Goal: Task Accomplishment & Management: Complete application form

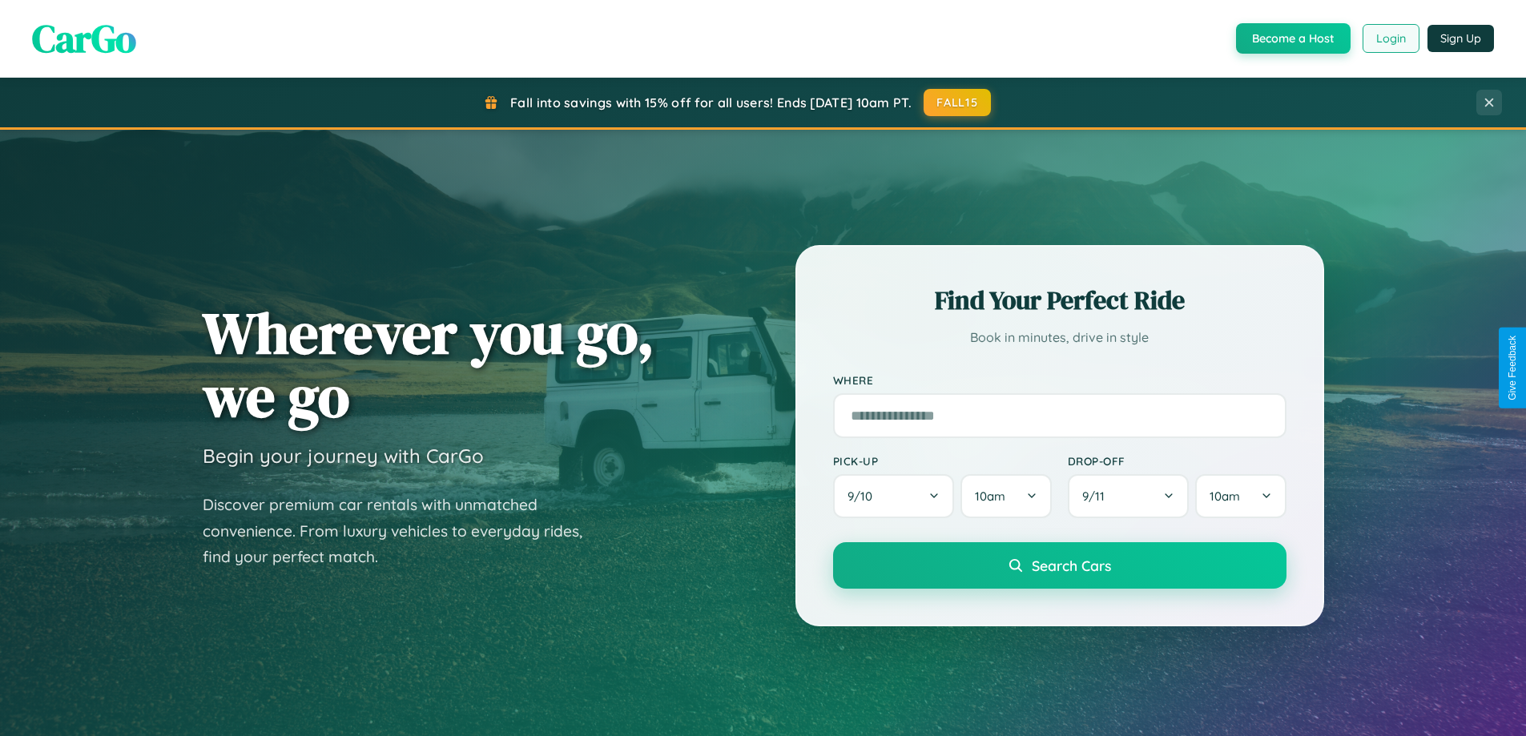
click at [1390, 38] on button "Login" at bounding box center [1390, 38] width 57 height 29
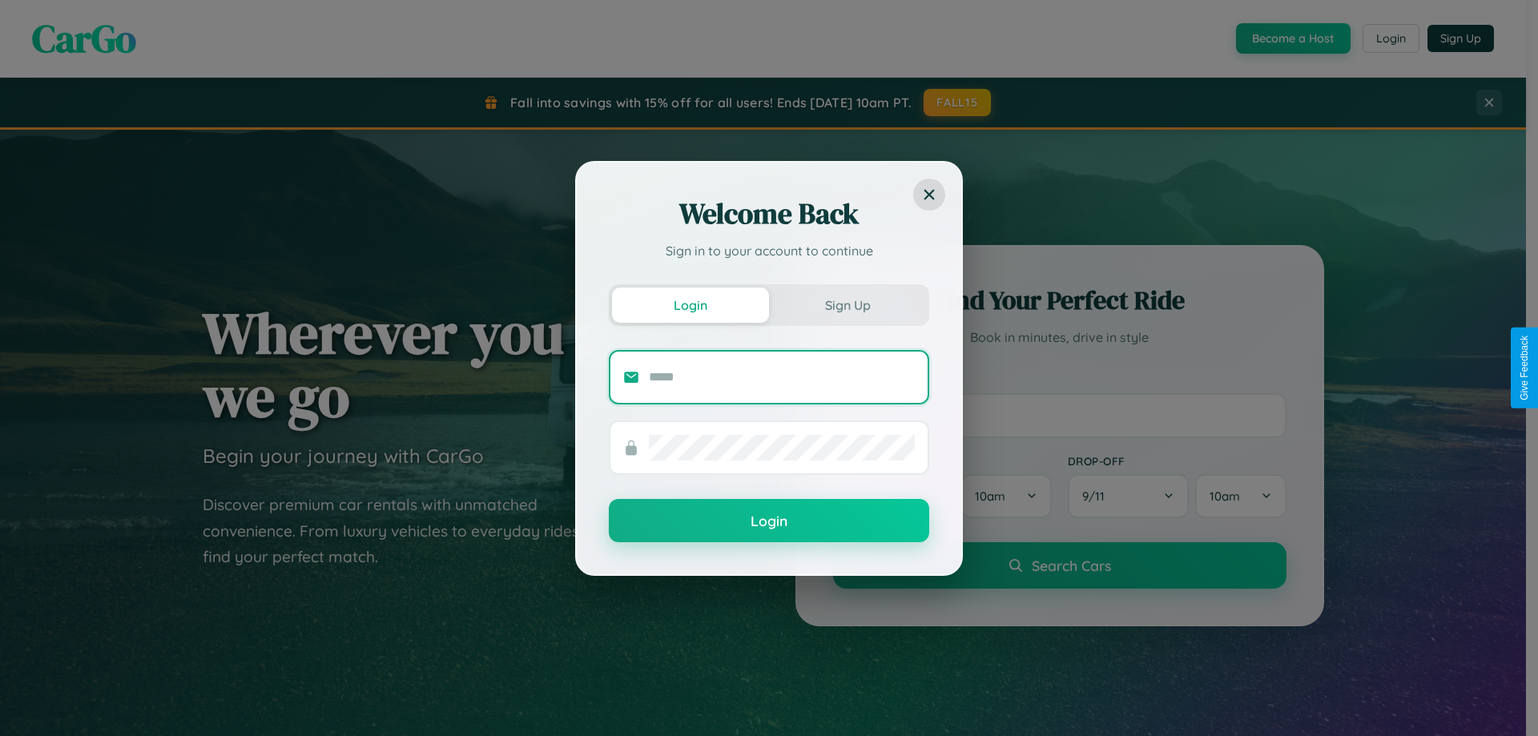
click at [782, 376] on input "text" at bounding box center [782, 377] width 266 height 26
type input "**********"
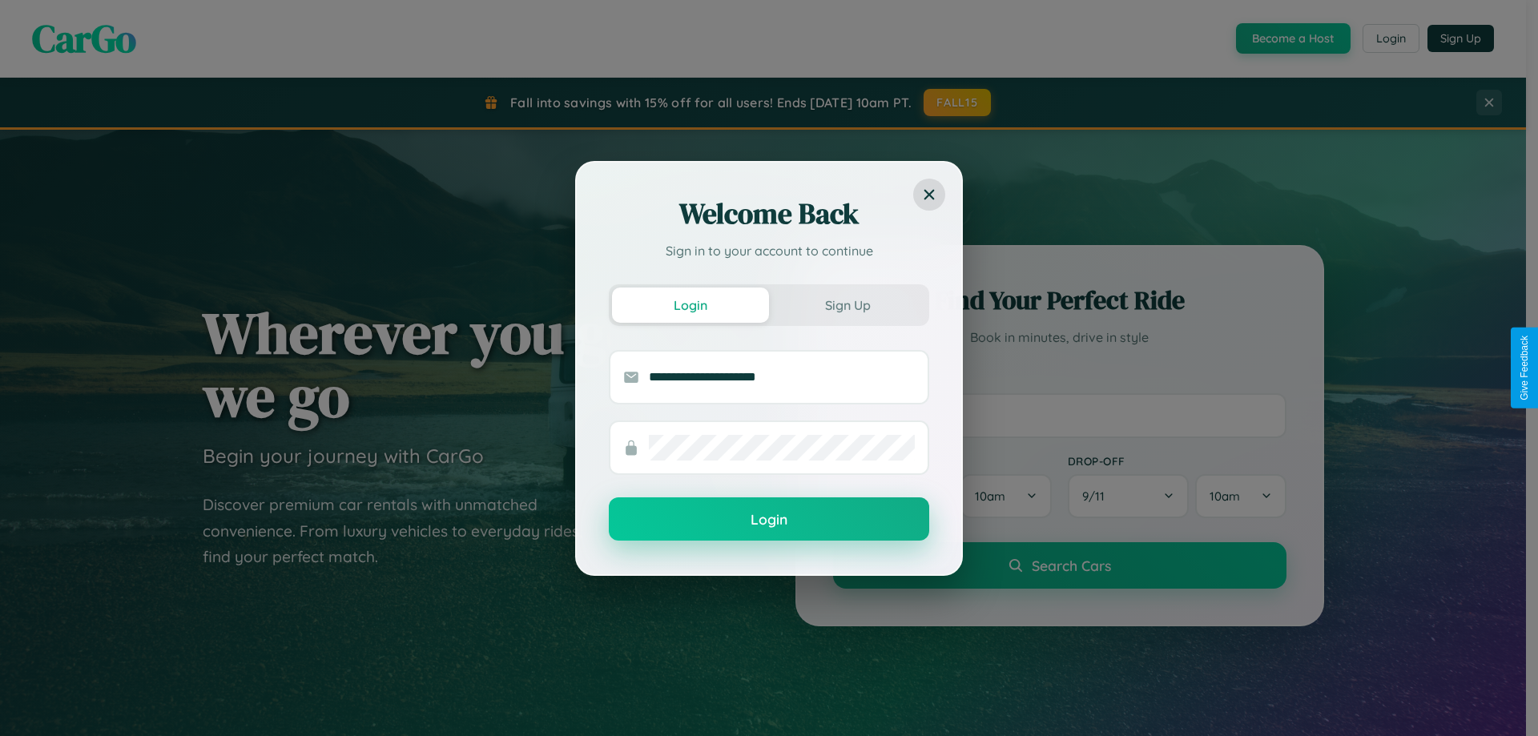
click at [769, 520] on button "Login" at bounding box center [769, 518] width 320 height 43
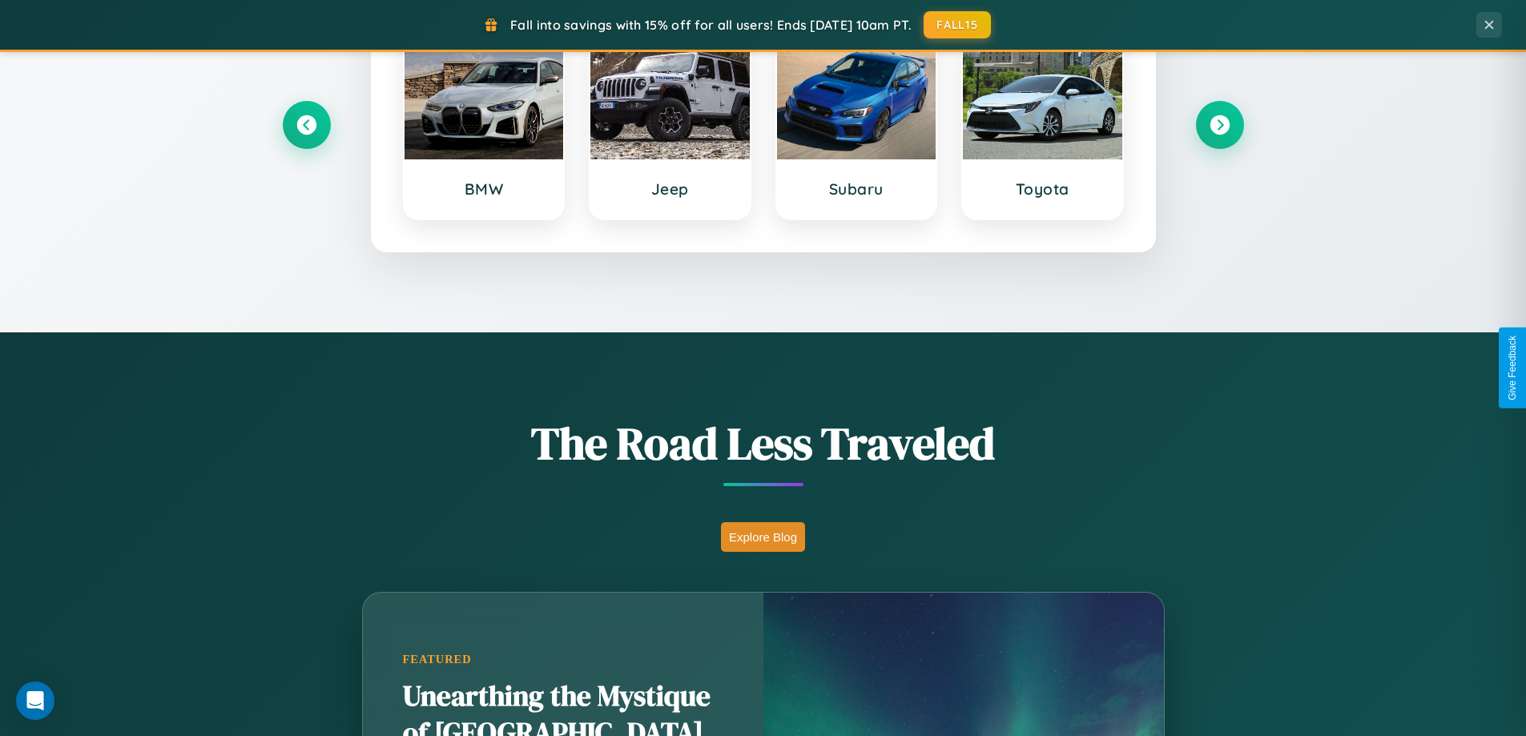
scroll to position [1102, 0]
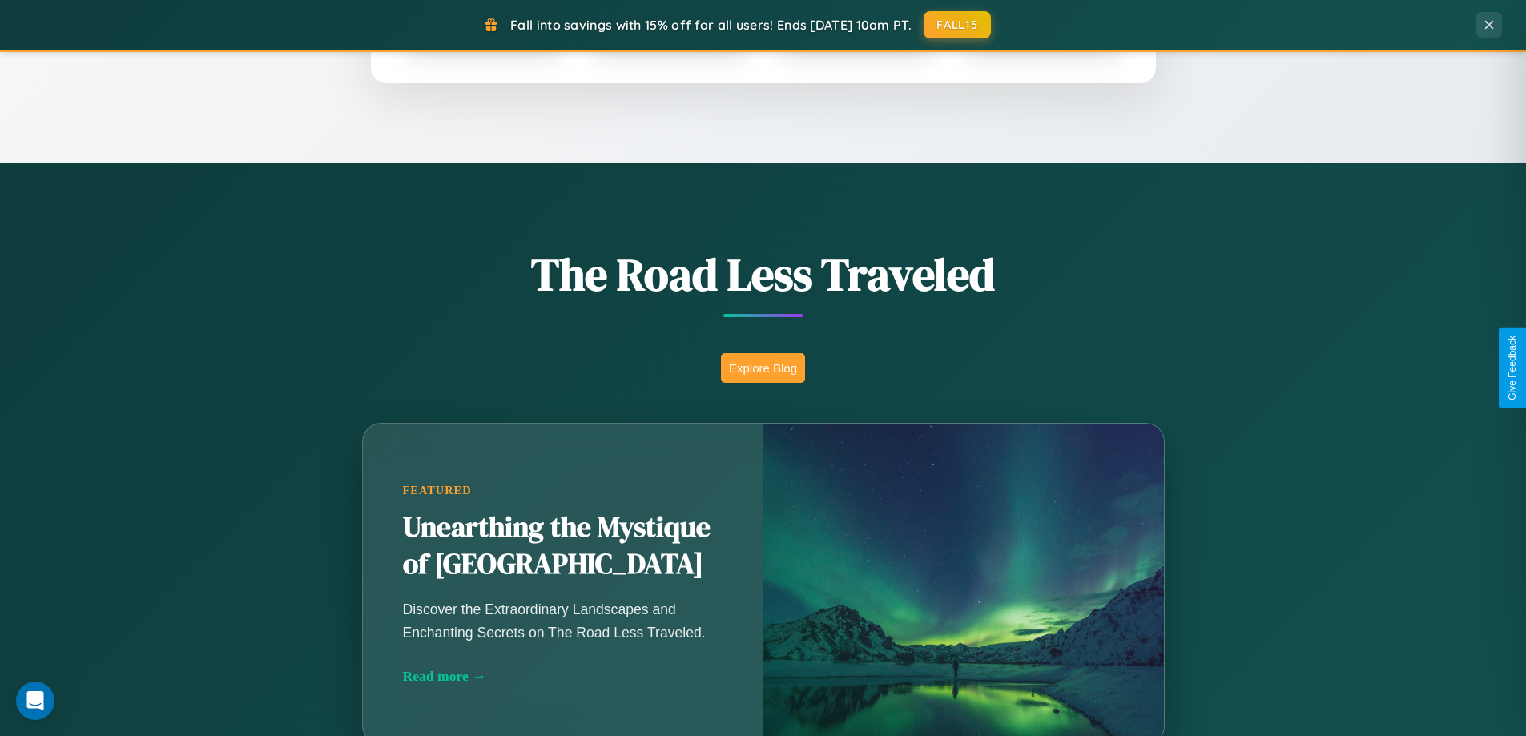
click at [762, 368] on button "Explore Blog" at bounding box center [763, 368] width 84 height 30
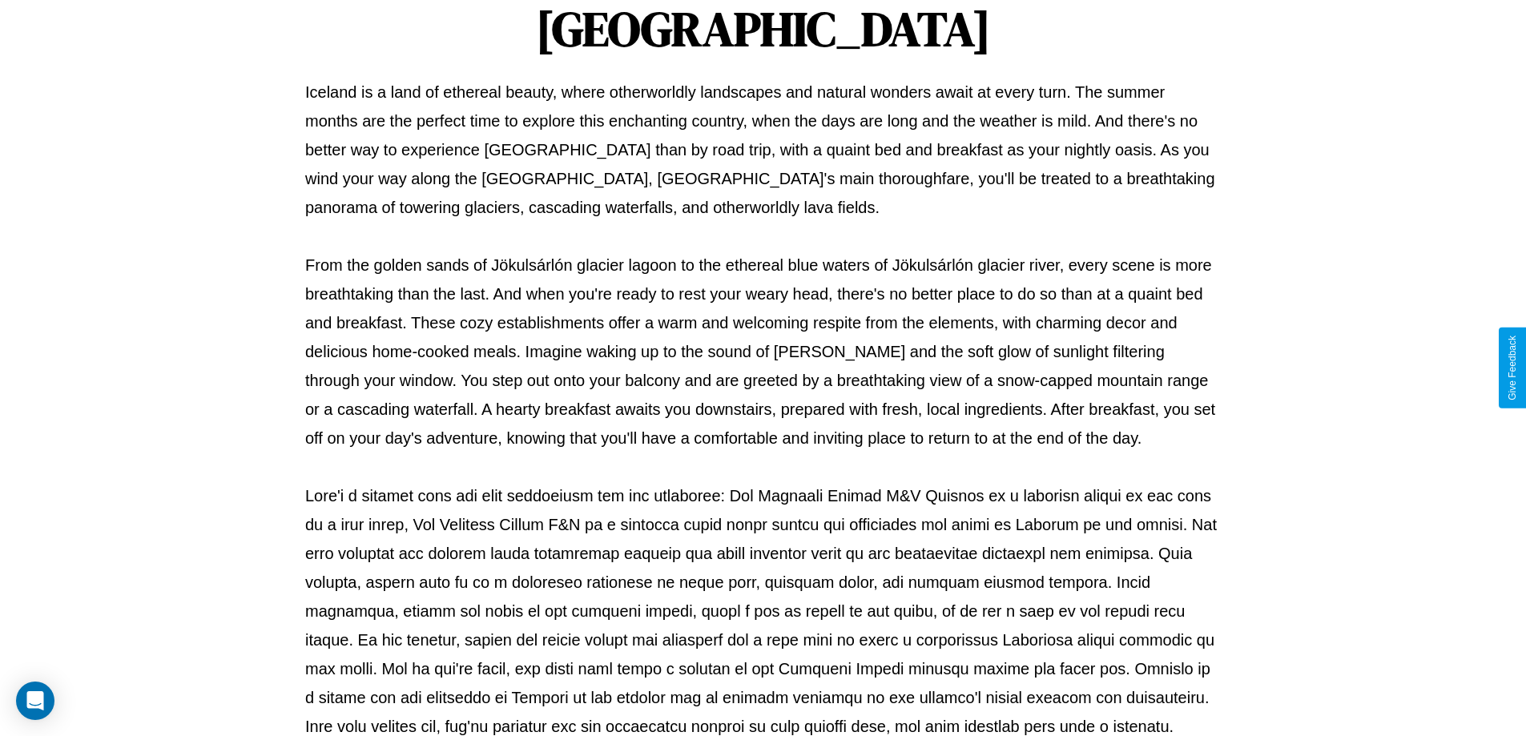
scroll to position [518, 0]
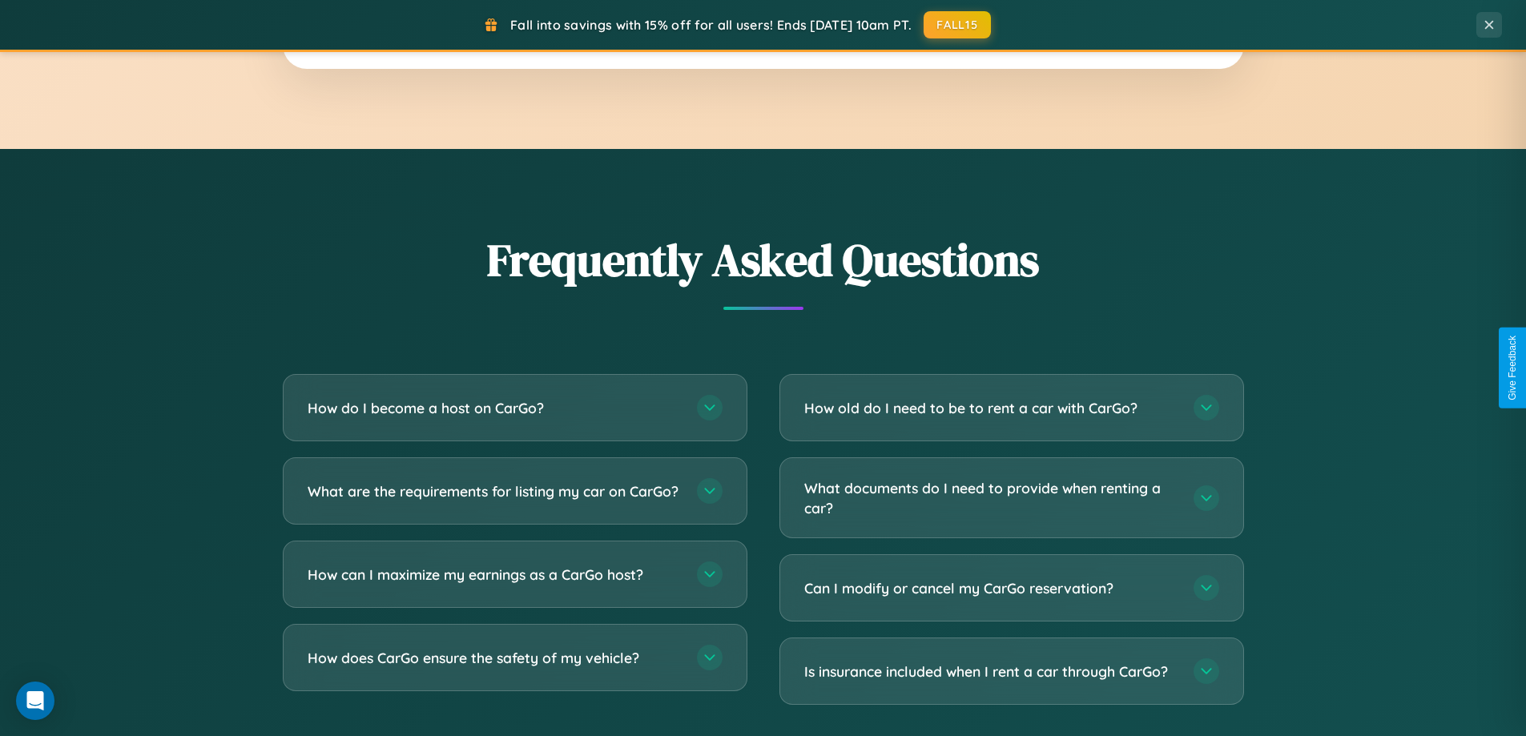
scroll to position [3082, 0]
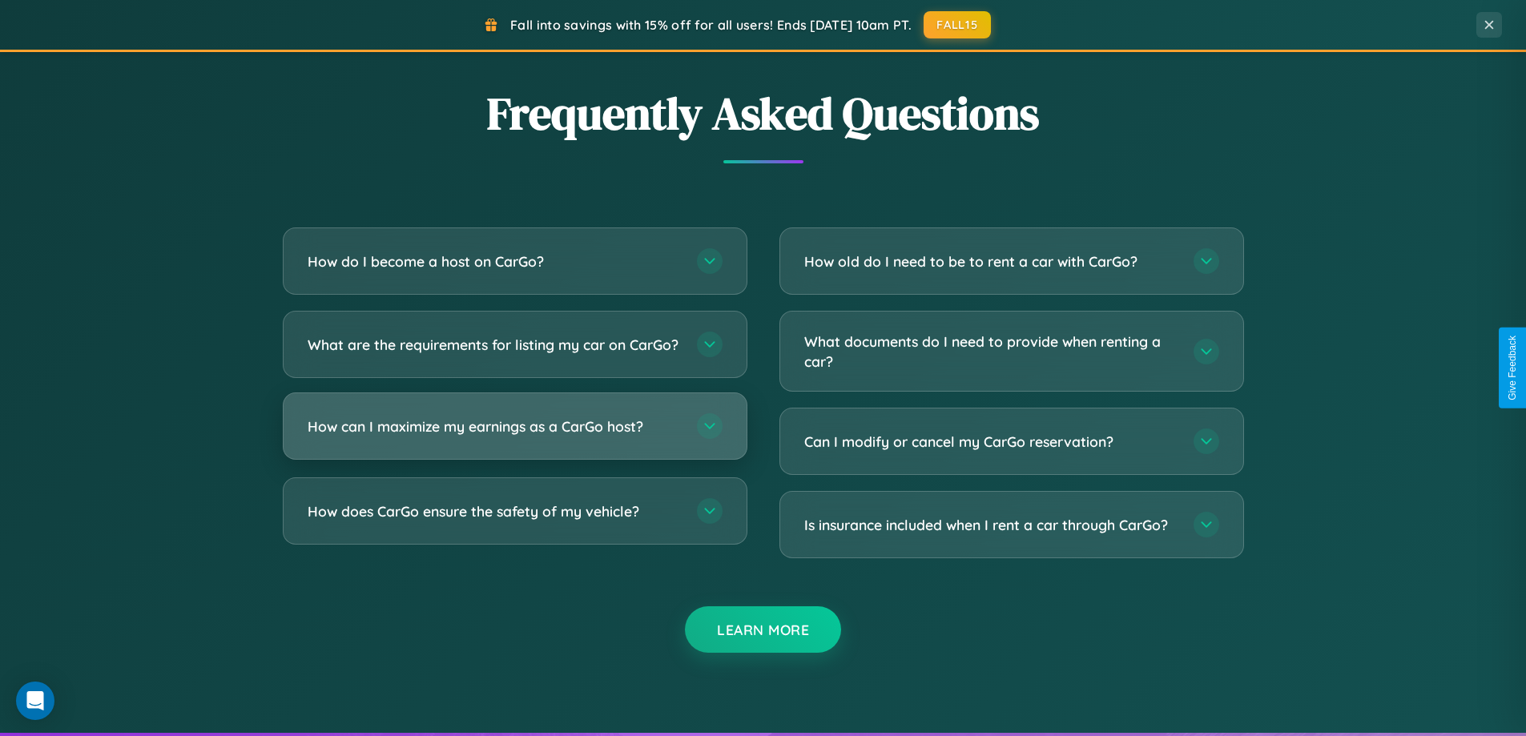
click at [514, 436] on h3 "How can I maximize my earnings as a CarGo host?" at bounding box center [494, 426] width 373 height 20
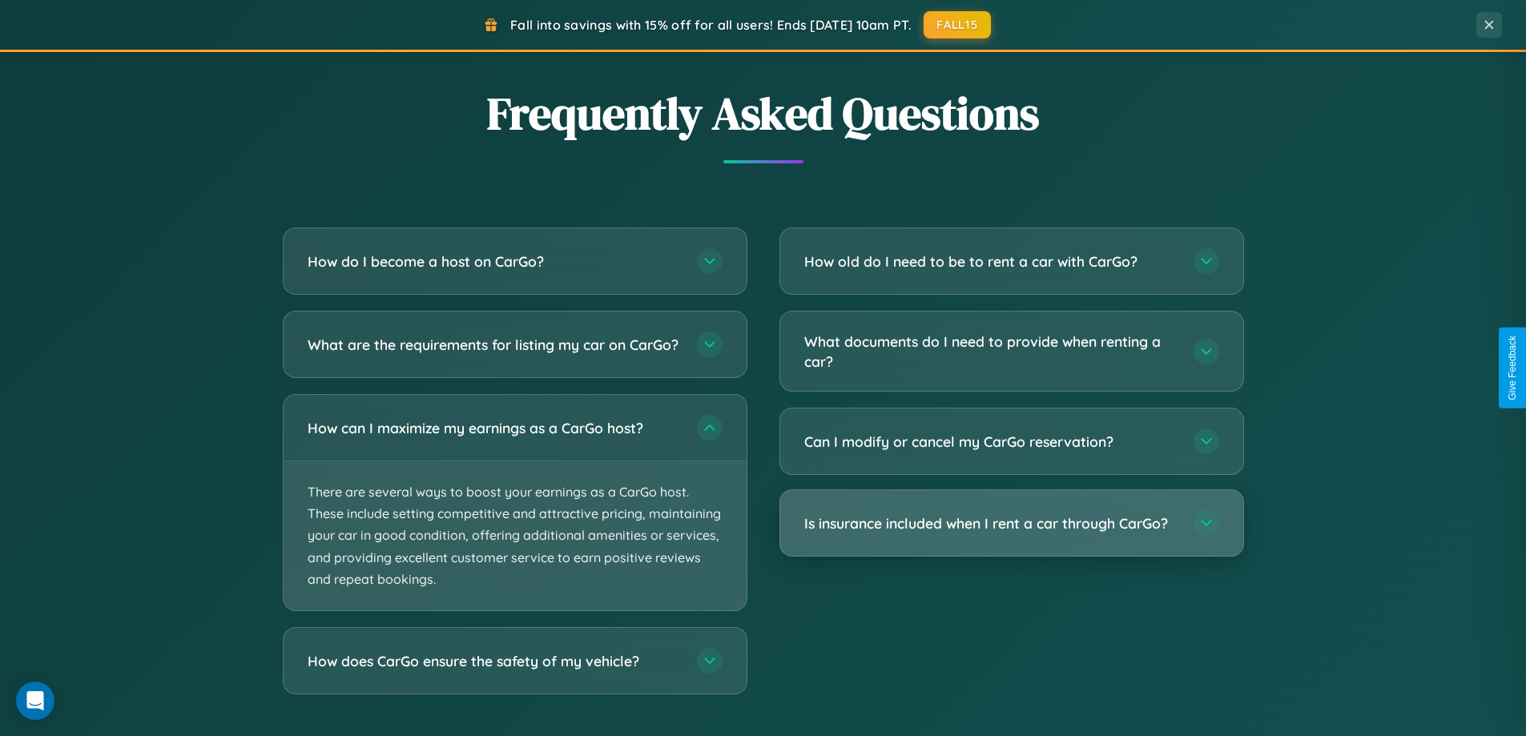
click at [1011, 525] on h3 "Is insurance included when I rent a car through CarGo?" at bounding box center [990, 523] width 373 height 20
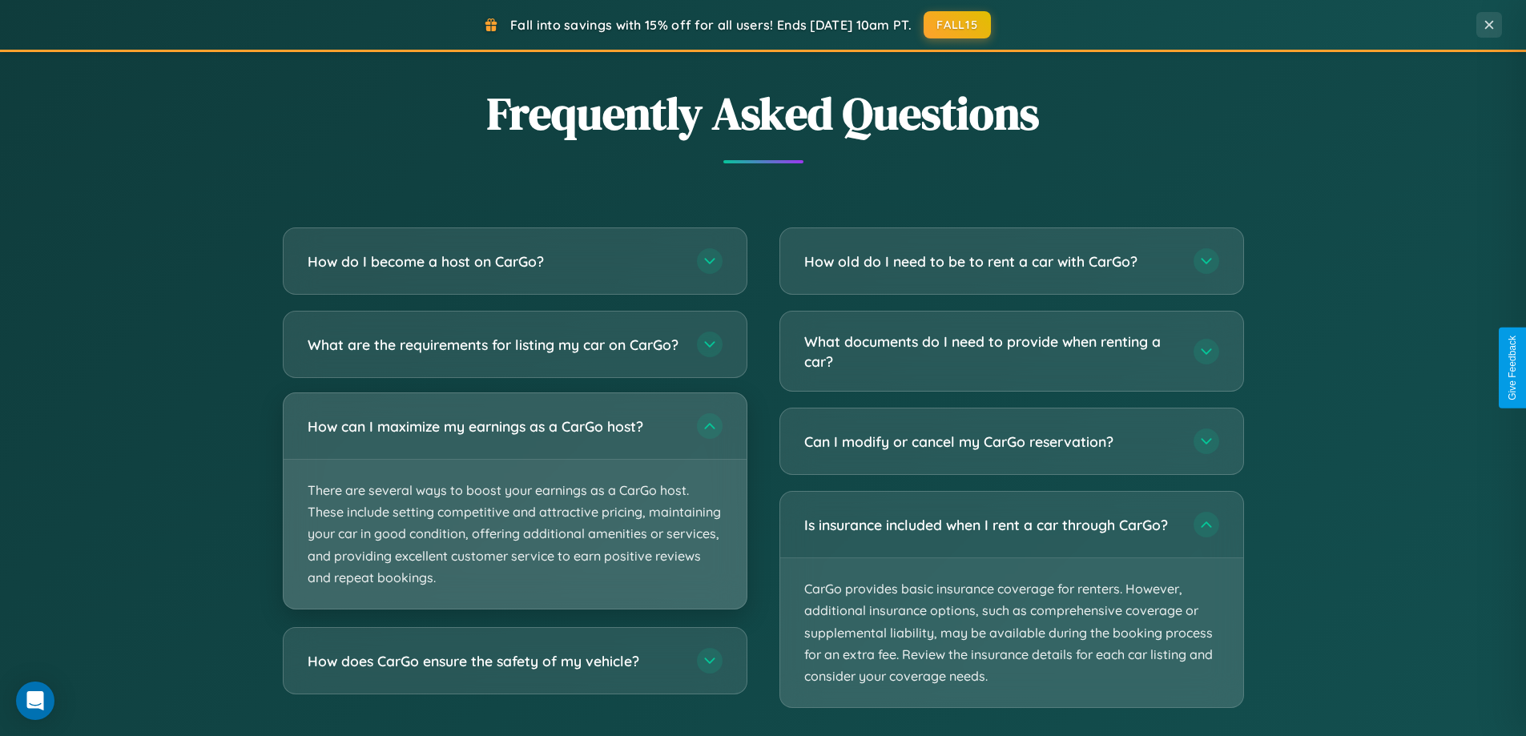
click at [514, 516] on p "There are several ways to boost your earnings as a CarGo host. These include se…" at bounding box center [515, 534] width 463 height 149
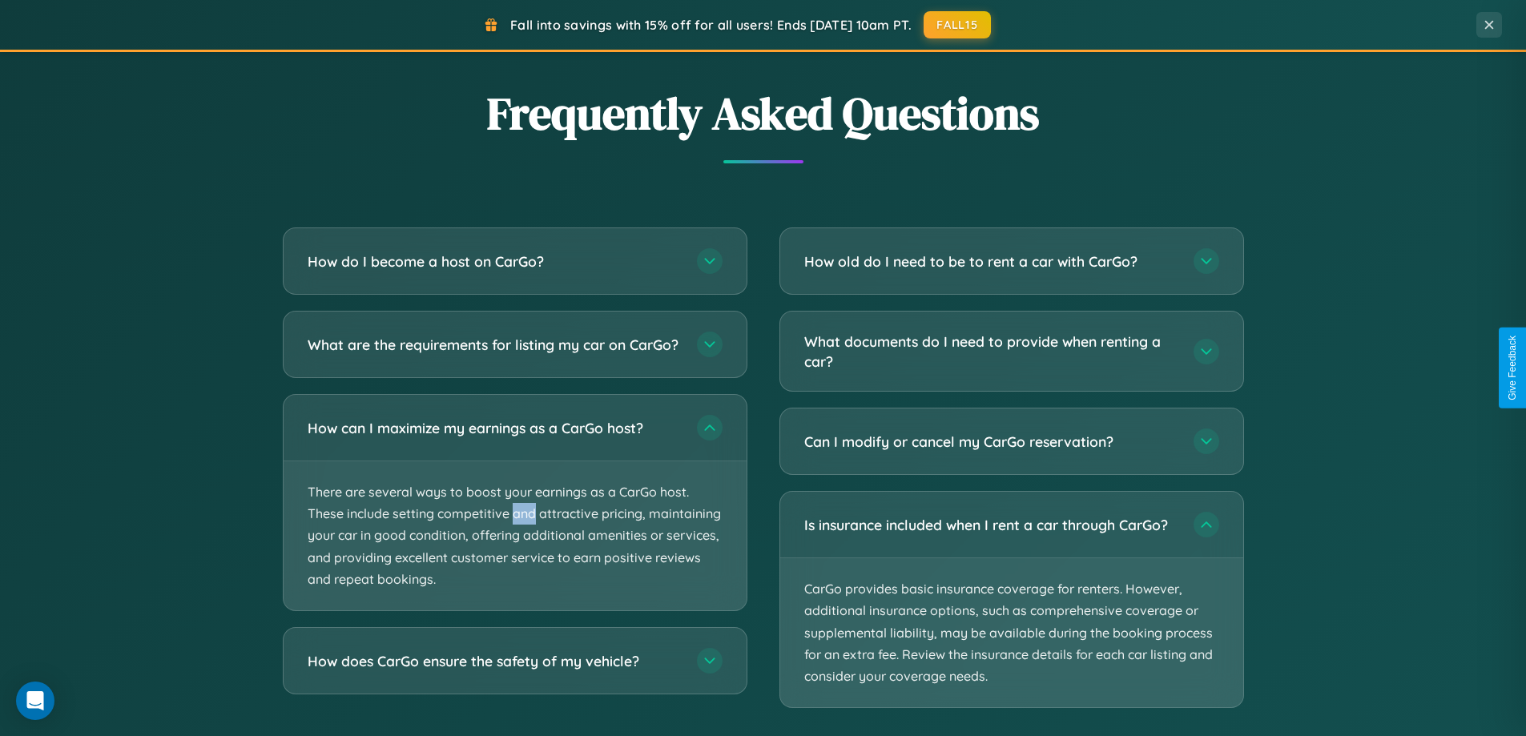
scroll to position [0, 0]
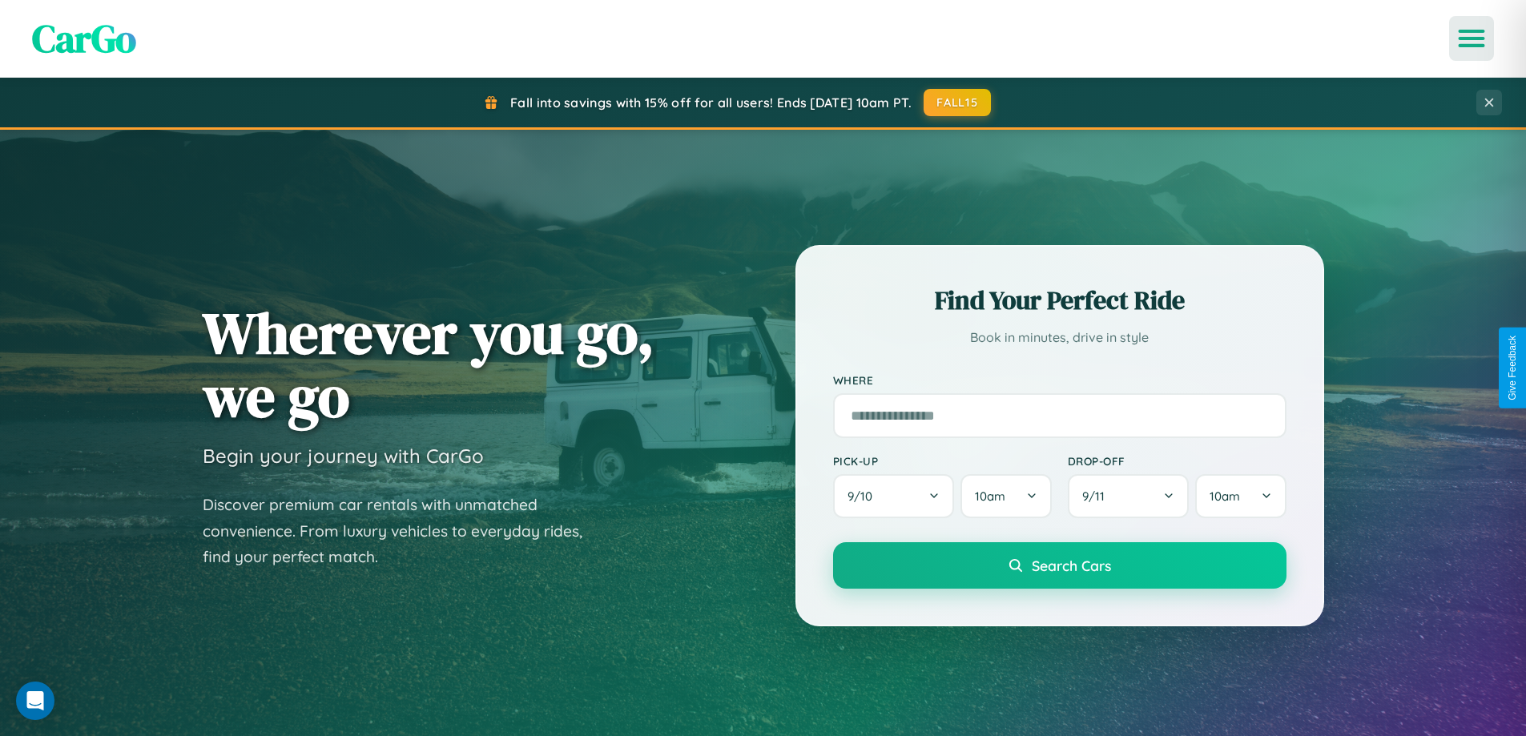
click at [1471, 38] on icon "Open menu" at bounding box center [1471, 38] width 23 height 14
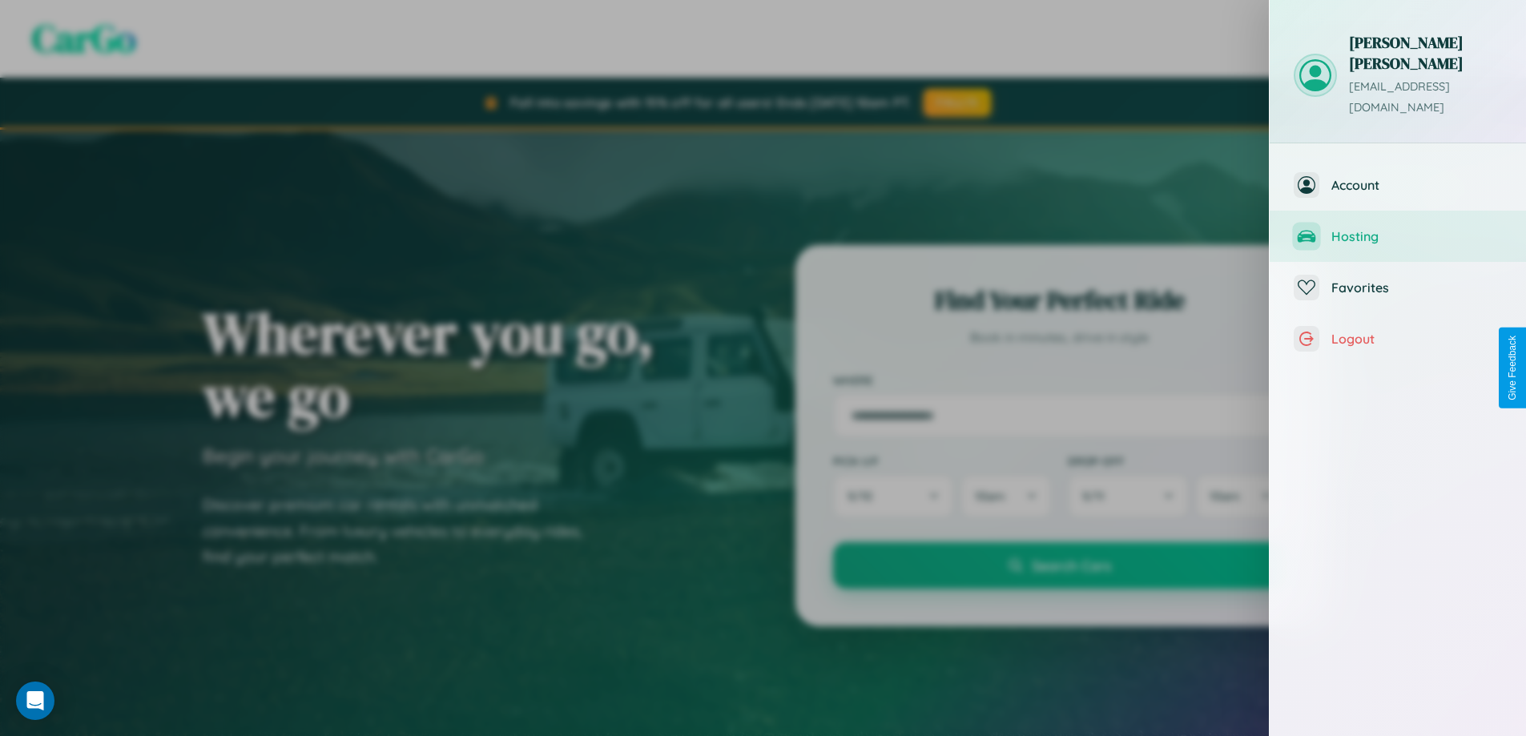
click at [1398, 228] on span "Hosting" at bounding box center [1416, 236] width 171 height 16
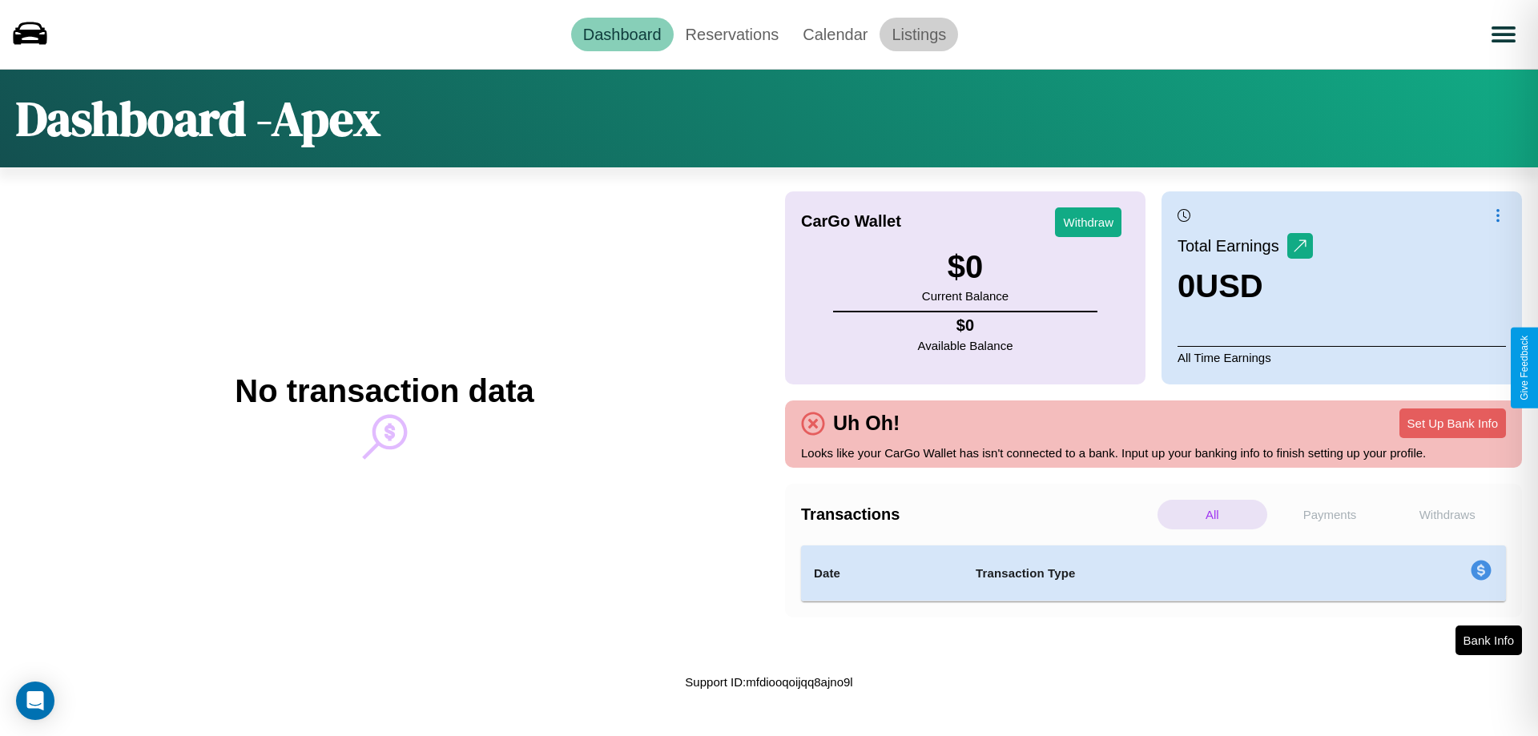
click at [919, 34] on link "Listings" at bounding box center [918, 35] width 78 height 34
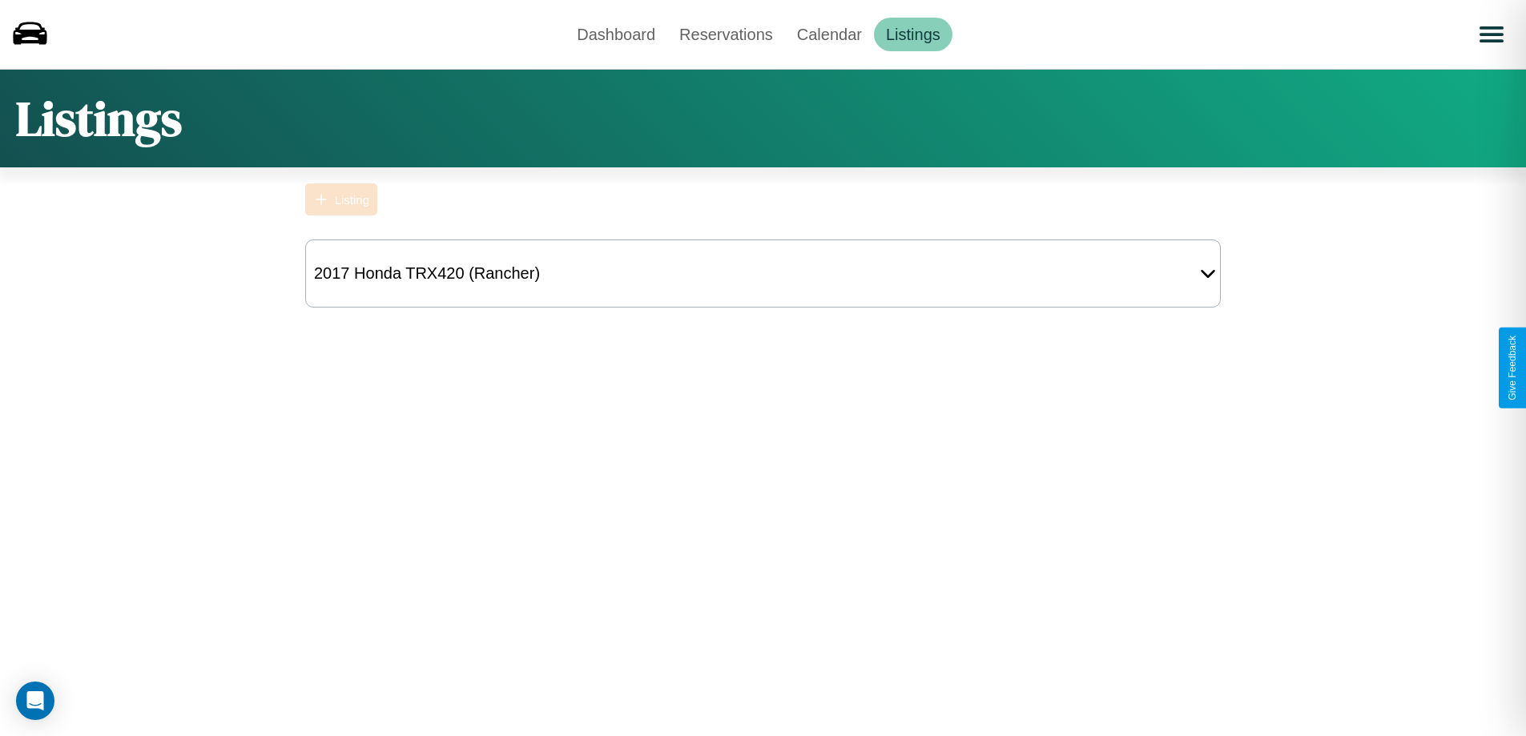
click at [341, 199] on div "Listing" at bounding box center [352, 200] width 34 height 14
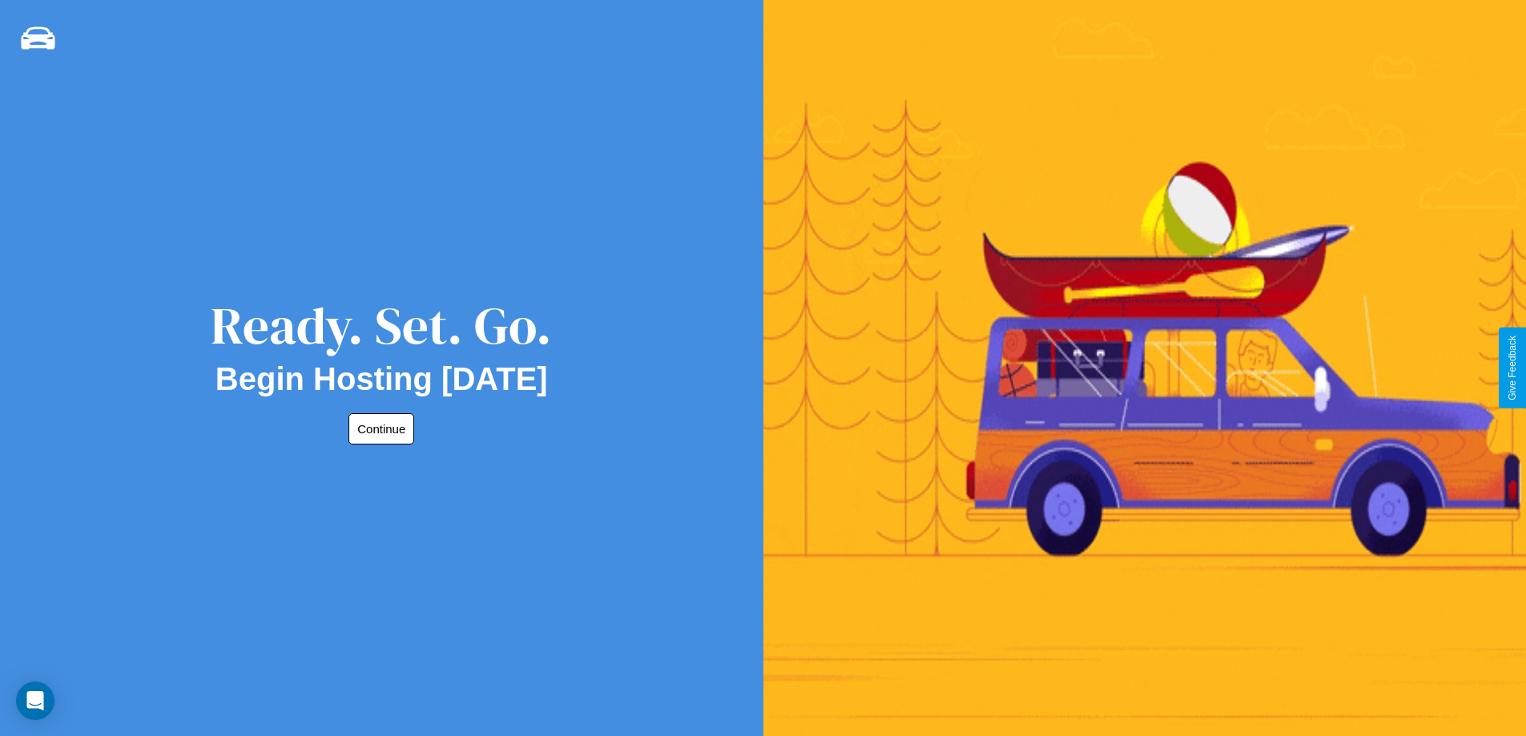
click at [378, 428] on button "Continue" at bounding box center [381, 428] width 66 height 31
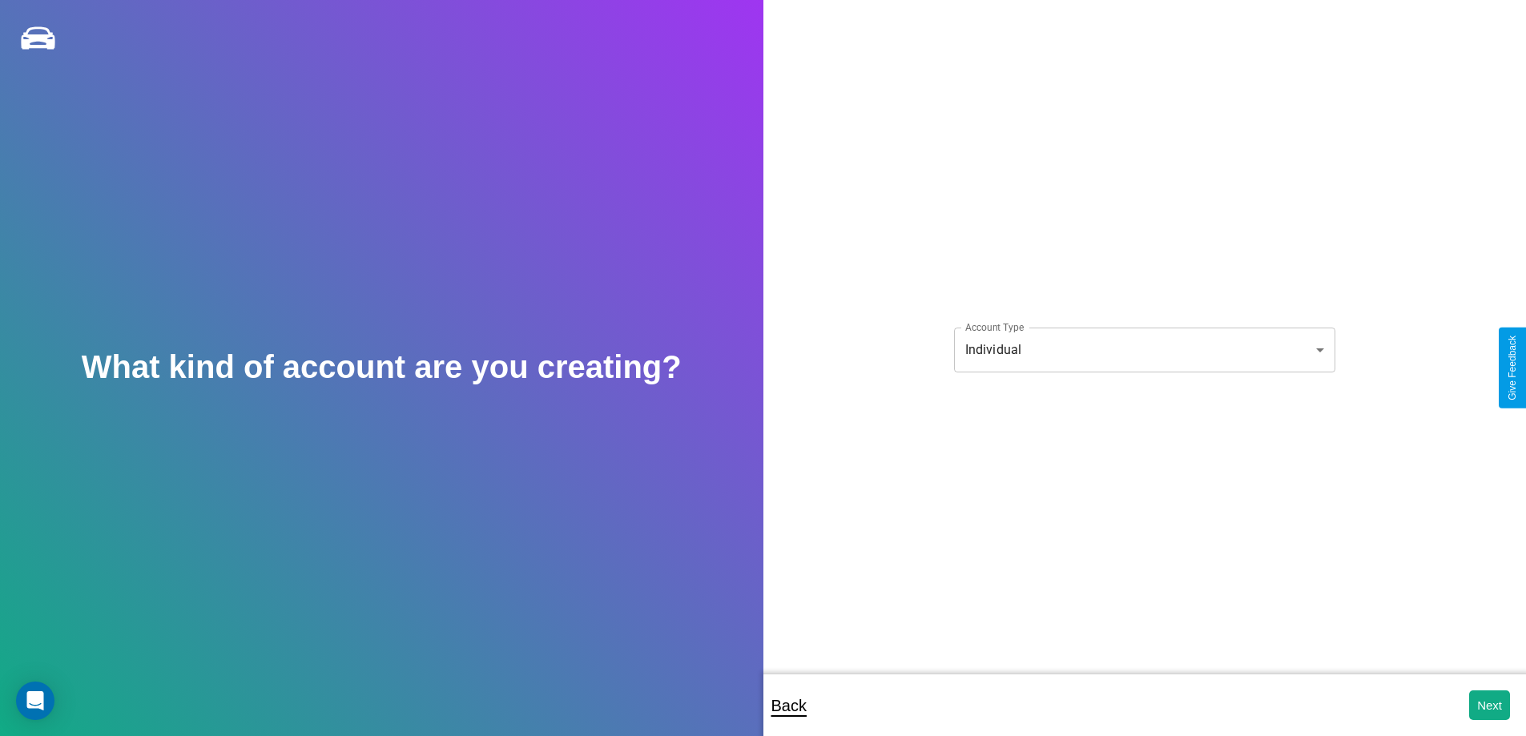
click at [1144, 349] on body "**********" at bounding box center [763, 379] width 1526 height 758
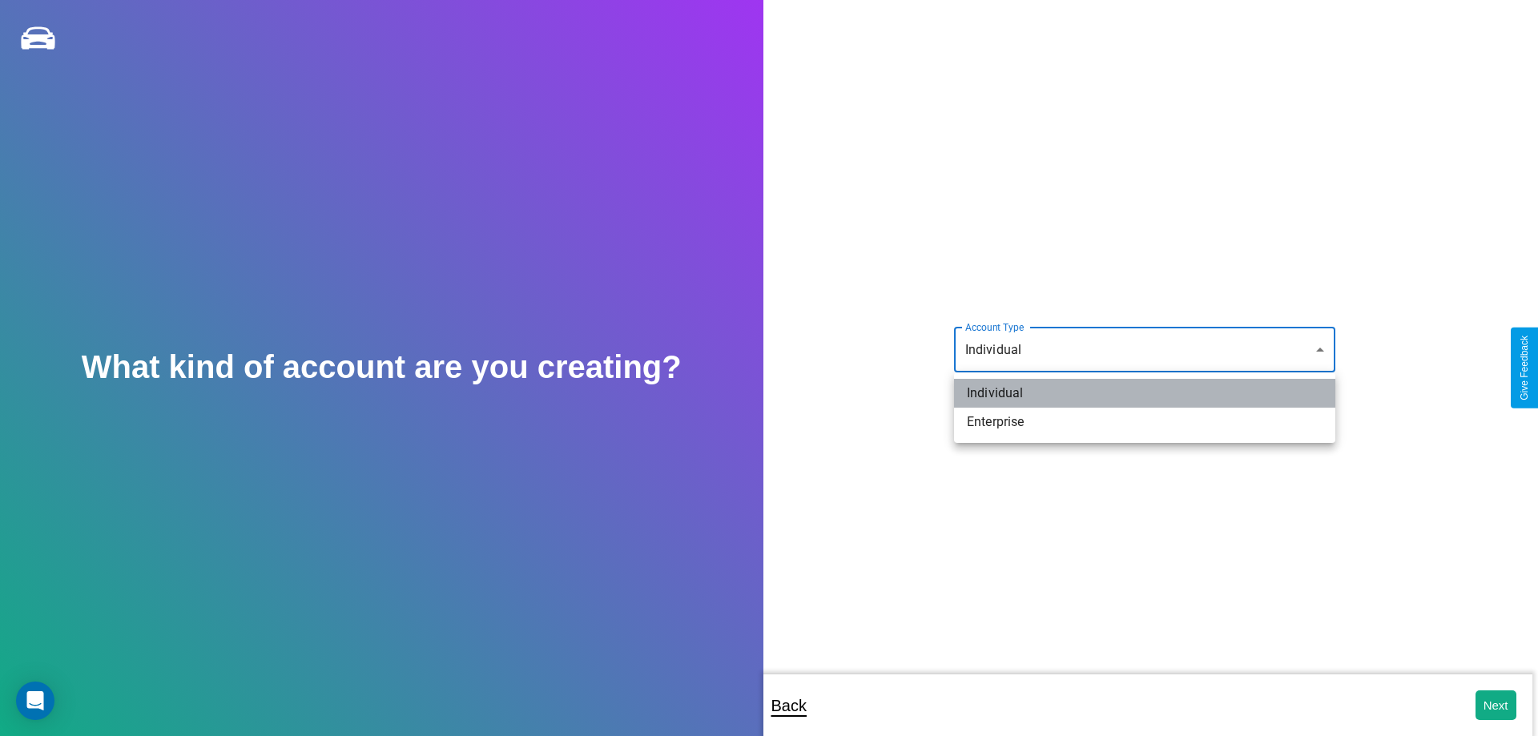
click at [1144, 393] on li "Individual" at bounding box center [1144, 393] width 381 height 29
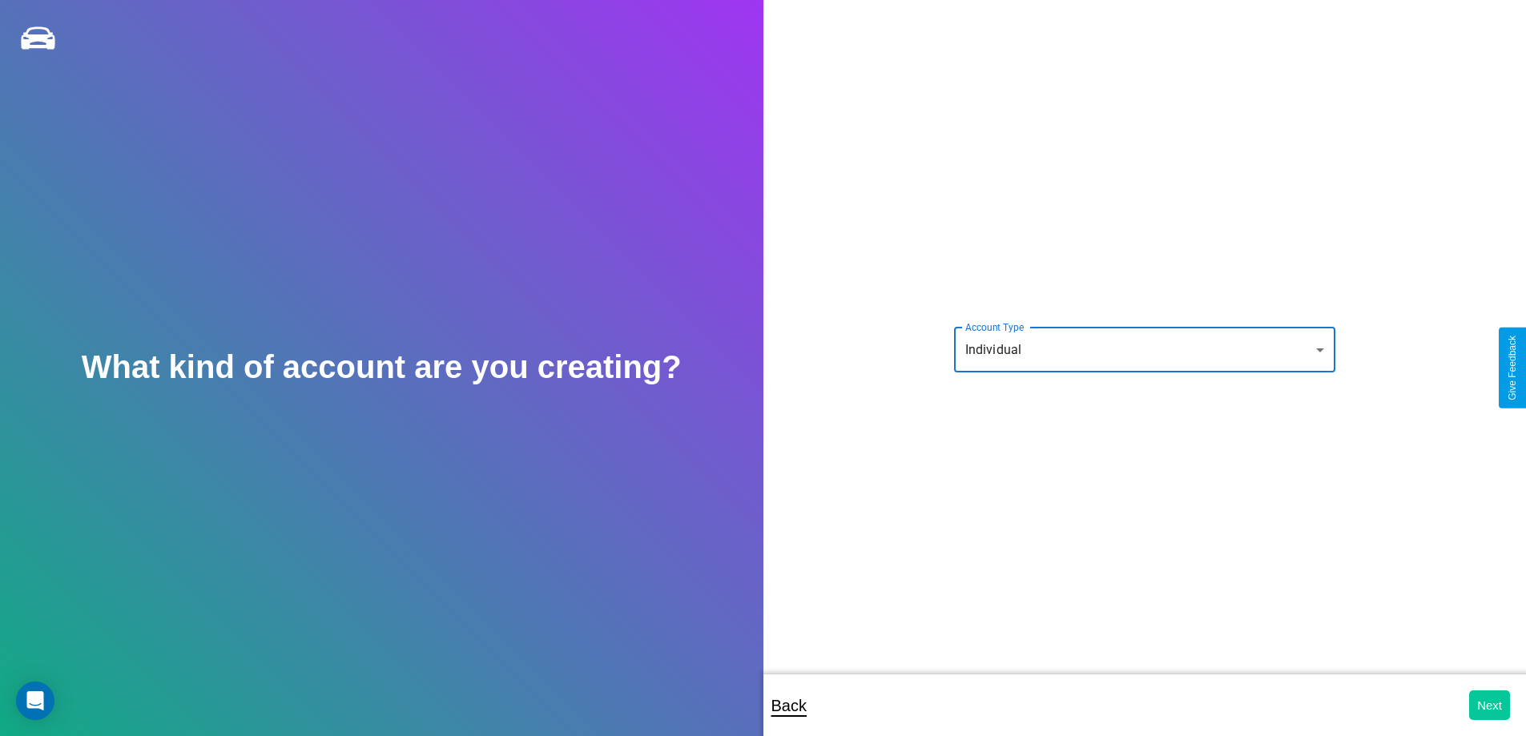
click at [1489, 705] on button "Next" at bounding box center [1489, 705] width 41 height 30
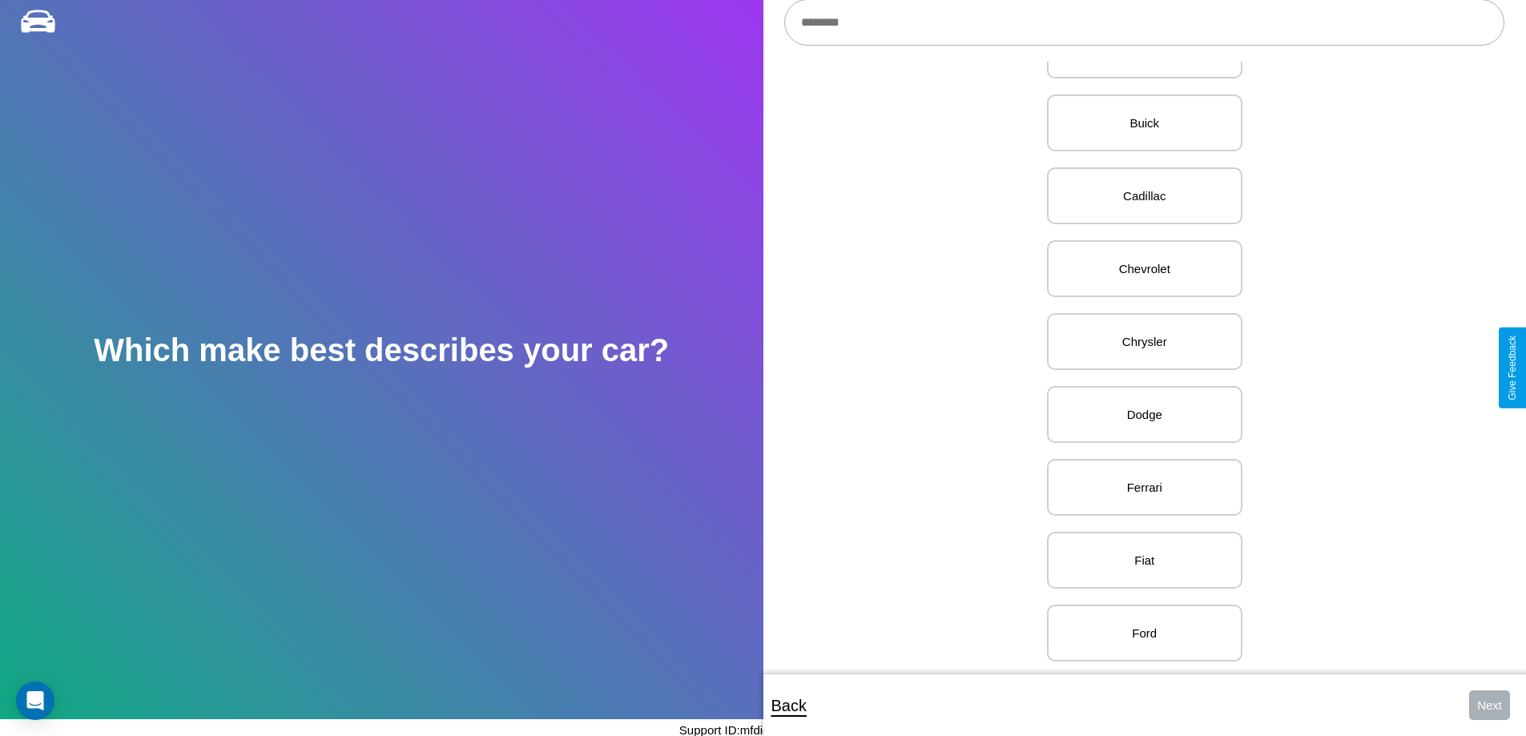
scroll to position [475, 0]
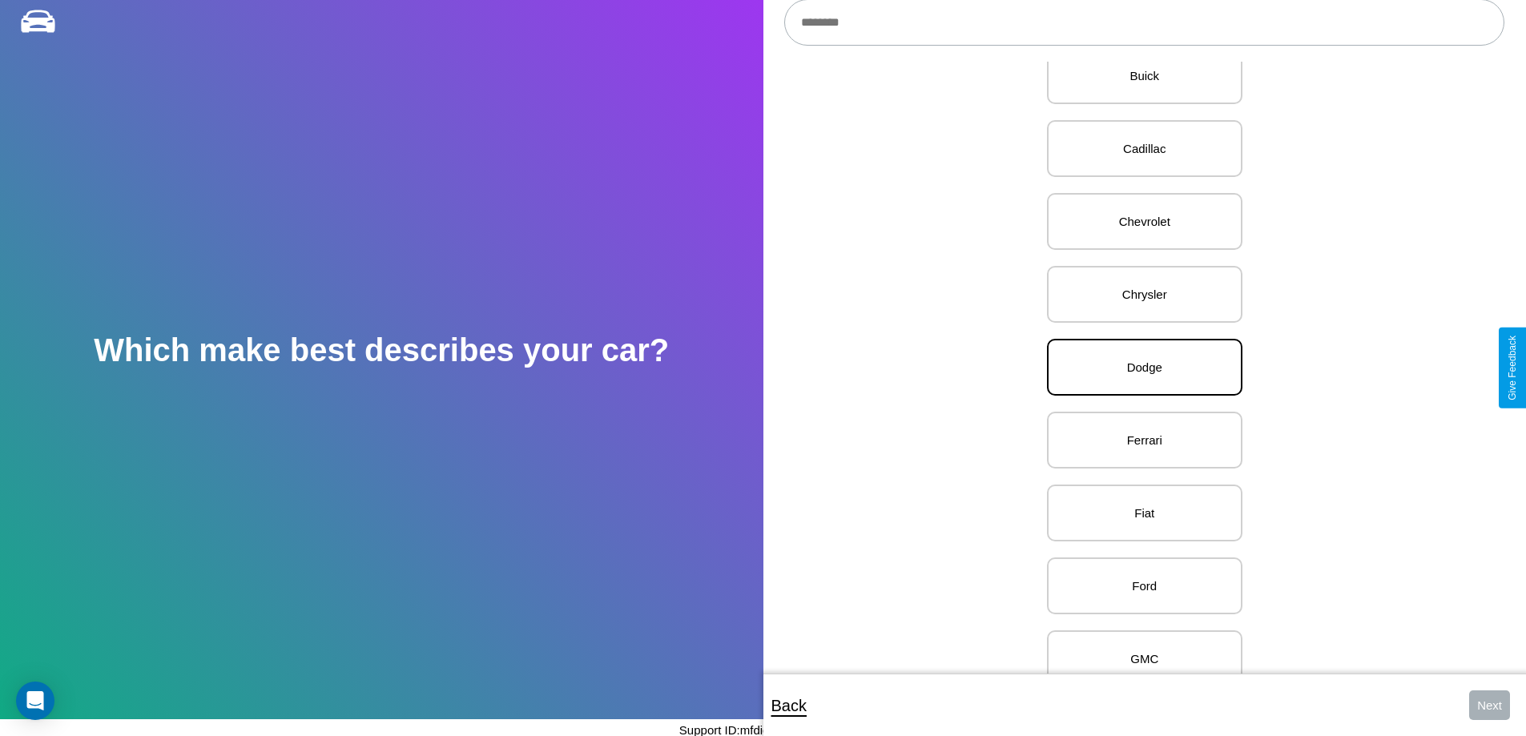
click at [1138, 368] on p "Dodge" at bounding box center [1144, 367] width 160 height 22
click at [1489, 705] on button "Next" at bounding box center [1489, 705] width 41 height 30
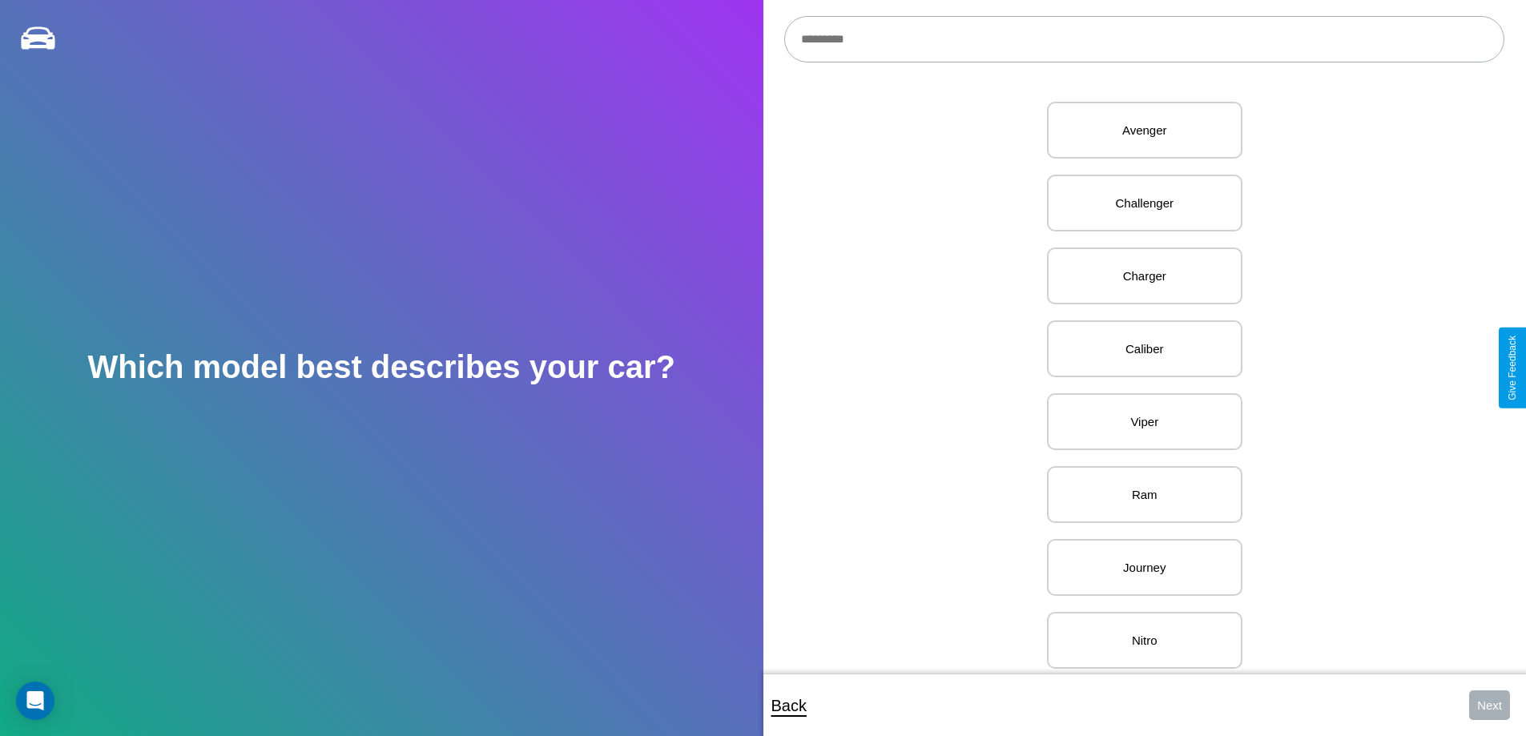
click at [1144, 39] on input "text" at bounding box center [1144, 39] width 720 height 46
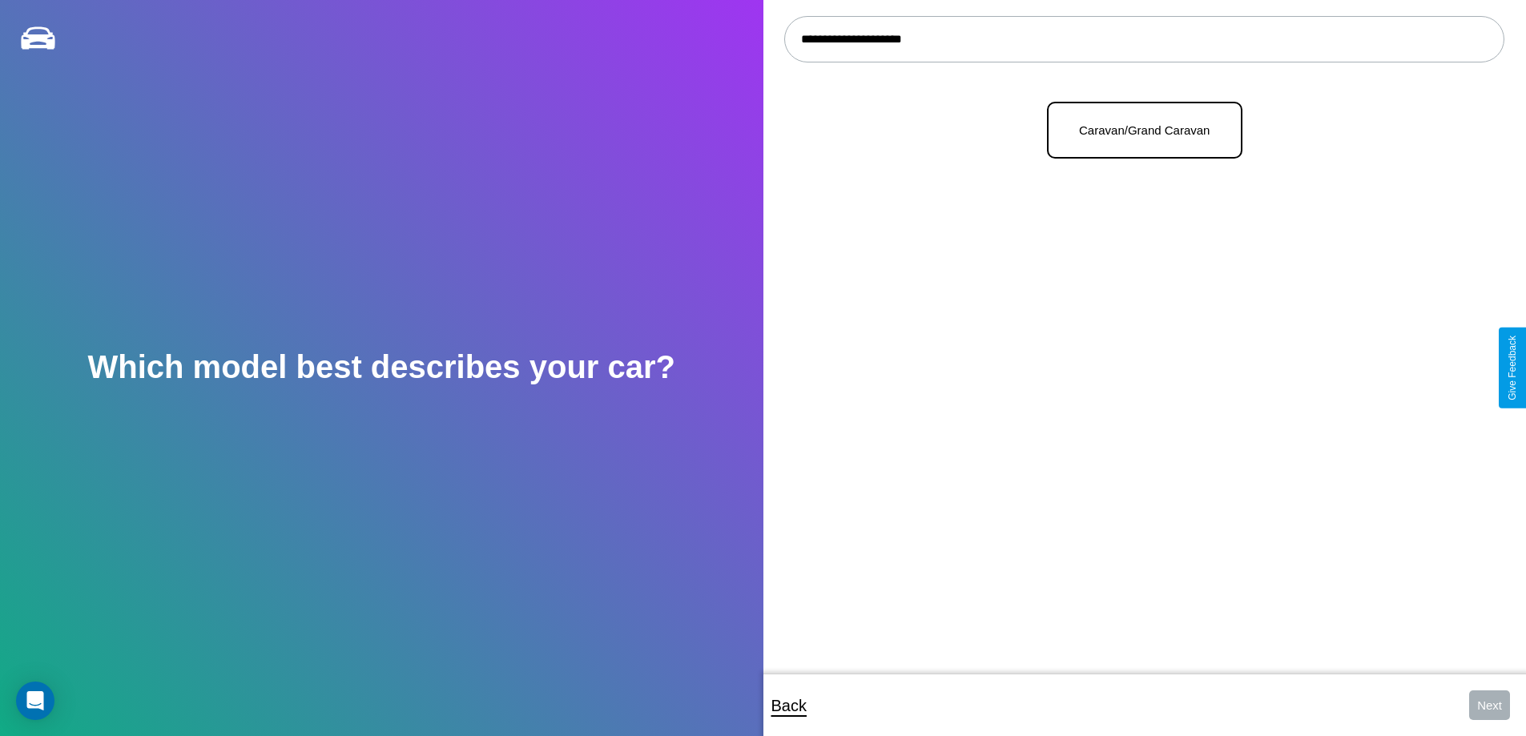
type input "**********"
click at [1138, 131] on p "Caravan/Grand Caravan" at bounding box center [1144, 130] width 160 height 22
click at [1489, 705] on button "Next" at bounding box center [1489, 705] width 41 height 30
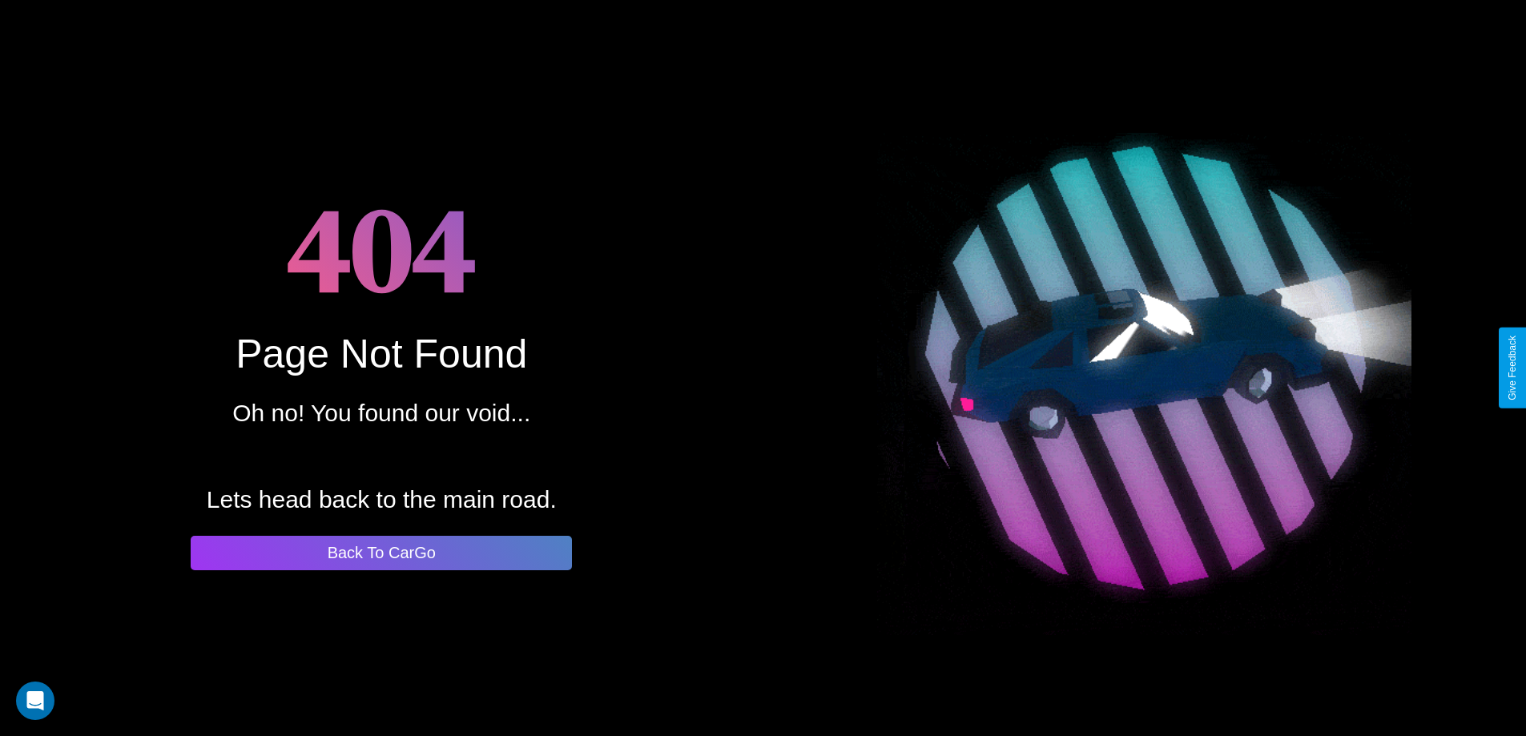
click at [381, 553] on button "Back To CarGo" at bounding box center [381, 553] width 381 height 34
